Goal: Information Seeking & Learning: Understand process/instructions

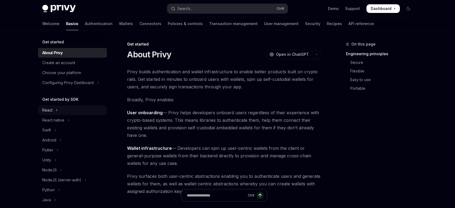
click at [67, 108] on button "React" at bounding box center [72, 110] width 69 height 10
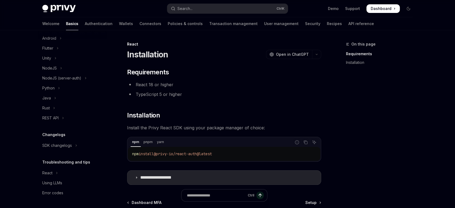
scroll to position [152, 0]
click at [64, 115] on icon "Toggle REST API section" at bounding box center [63, 117] width 2 height 6
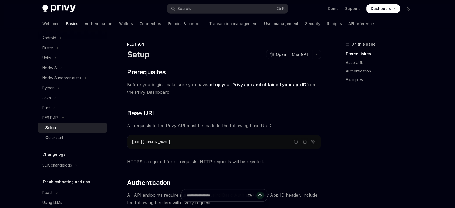
drag, startPoint x: 127, startPoint y: 86, endPoint x: 320, endPoint y: 93, distance: 193.2
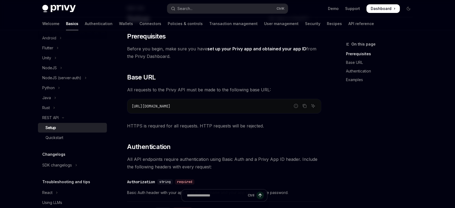
scroll to position [60, 0]
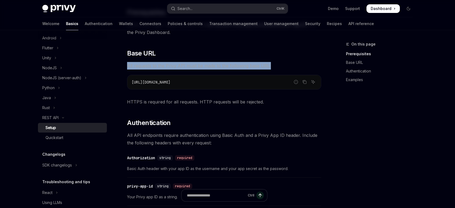
drag, startPoint x: 124, startPoint y: 65, endPoint x: 282, endPoint y: 68, distance: 157.8
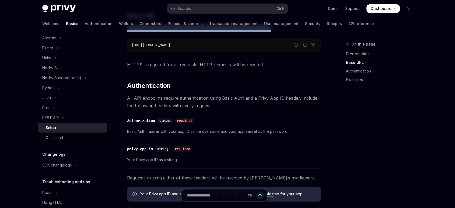
scroll to position [120, 0]
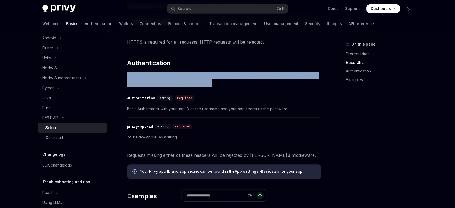
drag, startPoint x: 127, startPoint y: 77, endPoint x: 325, endPoint y: 82, distance: 199.0
click at [325, 82] on div "On this page Prerequisites Base URL Authentication Examples REST API Setup Open…" at bounding box center [227, 154] width 379 height 487
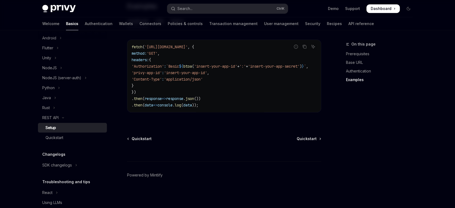
scroll to position [311, 0]
click at [66, 135] on div "Quickstart" at bounding box center [74, 137] width 58 height 6
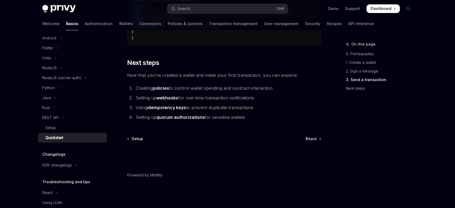
scroll to position [748, 0]
click at [159, 89] on link "policies" at bounding box center [161, 88] width 16 height 6
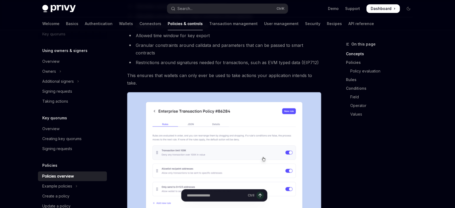
scroll to position [120, 0]
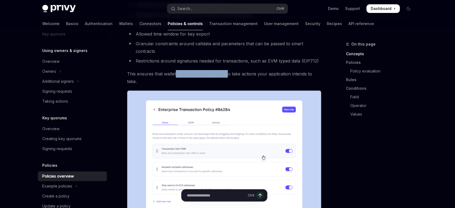
drag, startPoint x: 180, startPoint y: 60, endPoint x: 226, endPoint y: 61, distance: 45.8
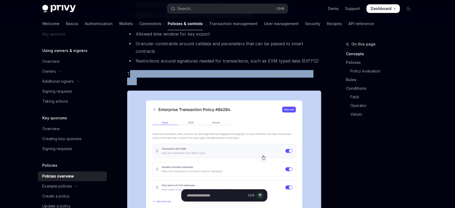
drag, startPoint x: 130, startPoint y: 66, endPoint x: 323, endPoint y: 66, distance: 193.5
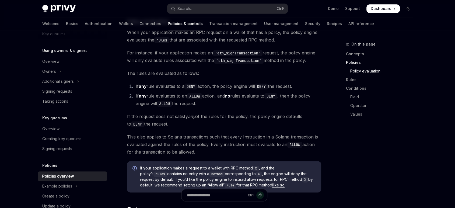
scroll to position [658, 0]
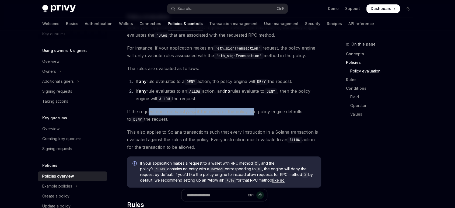
drag, startPoint x: 148, startPoint y: 96, endPoint x: 256, endPoint y: 94, distance: 108.0
click at [254, 108] on span "If the request does not satisfy any of the rules for the policy, the policy eng…" at bounding box center [224, 115] width 194 height 15
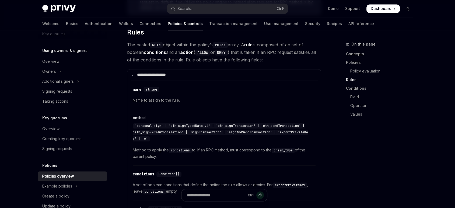
scroll to position [837, 0]
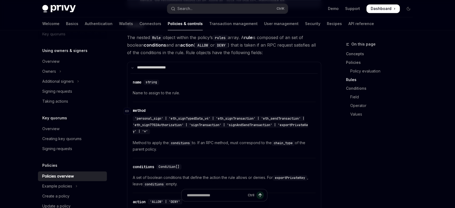
click at [284, 116] on div "'personal_sign' | 'eth_signTypedData_v4' | 'eth_signTransaction' | 'eth_sendTra…" at bounding box center [220, 125] width 175 height 18
click at [136, 116] on span "'personal_sign' | 'eth_signTypedData_v4' | 'eth_signTransaction' | 'eth_sendTra…" at bounding box center [220, 124] width 175 height 17
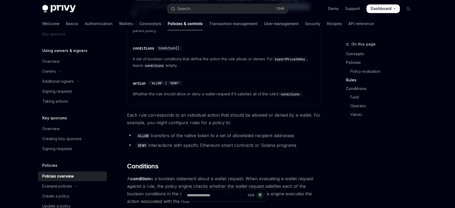
scroll to position [957, 0]
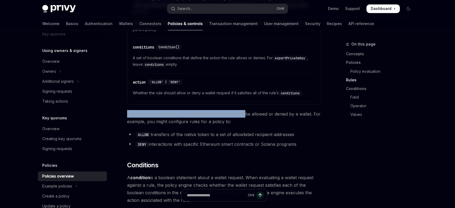
drag, startPoint x: 128, startPoint y: 97, endPoint x: 243, endPoint y: 95, distance: 115.5
click at [243, 110] on span "Each rule corresponds to an individual action that should be allowed or denied …" at bounding box center [224, 117] width 194 height 15
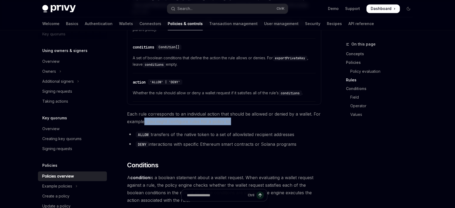
drag, startPoint x: 145, startPoint y: 105, endPoint x: 250, endPoint y: 105, distance: 105.0
click at [250, 110] on span "Each rule corresponds to an individual action that should be allowed or denied …" at bounding box center [224, 117] width 194 height 15
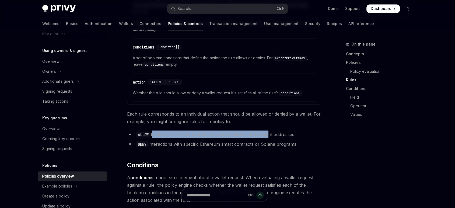
drag, startPoint x: 152, startPoint y: 116, endPoint x: 270, endPoint y: 116, distance: 117.9
click at [268, 130] on li "ALLOW transfers of the native token to a set of allowlisted recipient addresses" at bounding box center [224, 134] width 194 height 8
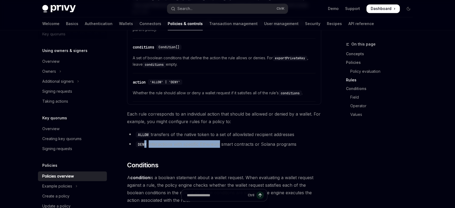
drag, startPoint x: 144, startPoint y: 127, endPoint x: 227, endPoint y: 125, distance: 82.7
click at [220, 140] on li "DENY interactions with specific Ethereum smart contracts or Solana programs" at bounding box center [224, 144] width 194 height 8
click at [194, 140] on li "DENY interactions with specific Ethereum smart contracts or Solana programs" at bounding box center [224, 144] width 194 height 8
click at [196, 140] on li "DENY interactions with specific Ethereum smart contracts or Solana programs" at bounding box center [224, 144] width 194 height 8
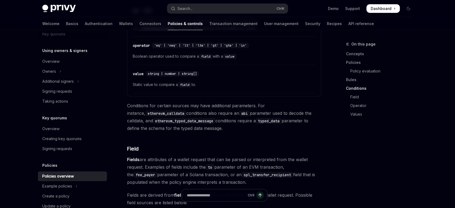
scroll to position [1286, 0]
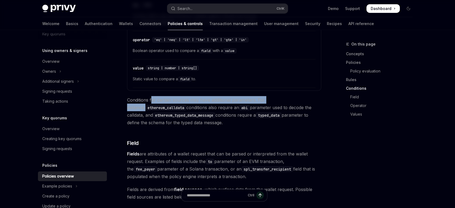
drag, startPoint x: 151, startPoint y: 82, endPoint x: 288, endPoint y: 83, distance: 136.8
click at [288, 96] on span "Conditions for certain sources may have additional parameters. For instance, et…" at bounding box center [224, 111] width 194 height 30
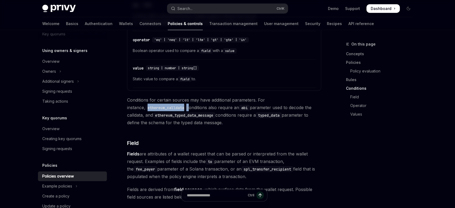
drag, startPoint x: 128, startPoint y: 90, endPoint x: 170, endPoint y: 90, distance: 42.8
click at [170, 96] on span "Conditions for certain sources may have additional parameters. For instance, et…" at bounding box center [224, 111] width 194 height 30
click at [180, 96] on span "Conditions for certain sources may have additional parameters. For instance, et…" at bounding box center [224, 111] width 194 height 30
drag, startPoint x: 170, startPoint y: 89, endPoint x: 208, endPoint y: 107, distance: 41.9
click at [208, 107] on span "Conditions for certain sources may have additional parameters. For instance, et…" at bounding box center [224, 111] width 194 height 30
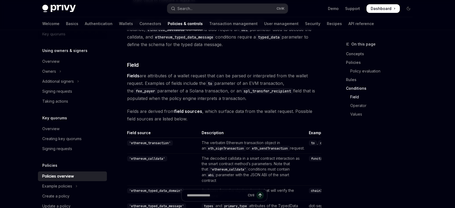
scroll to position [1346, 0]
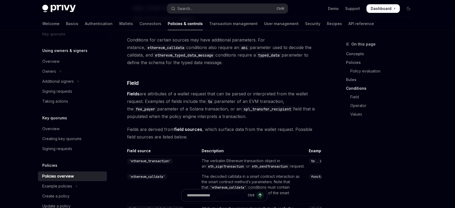
click at [252, 90] on span "Fields are attributes of a wallet request that can be parsed or interpreted fro…" at bounding box center [224, 105] width 194 height 30
copy span "interpreted"
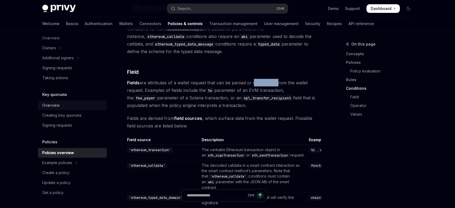
scroll to position [1376, 0]
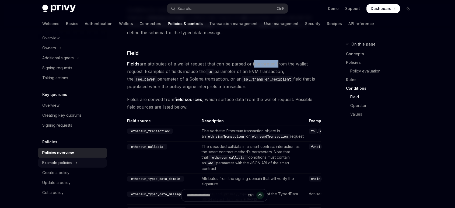
click at [68, 164] on div "Example policies" at bounding box center [57, 162] width 30 height 6
type textarea "*"
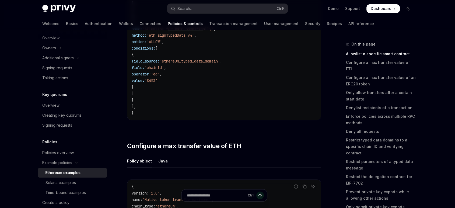
scroll to position [209, 0]
